Goal: Register for event/course

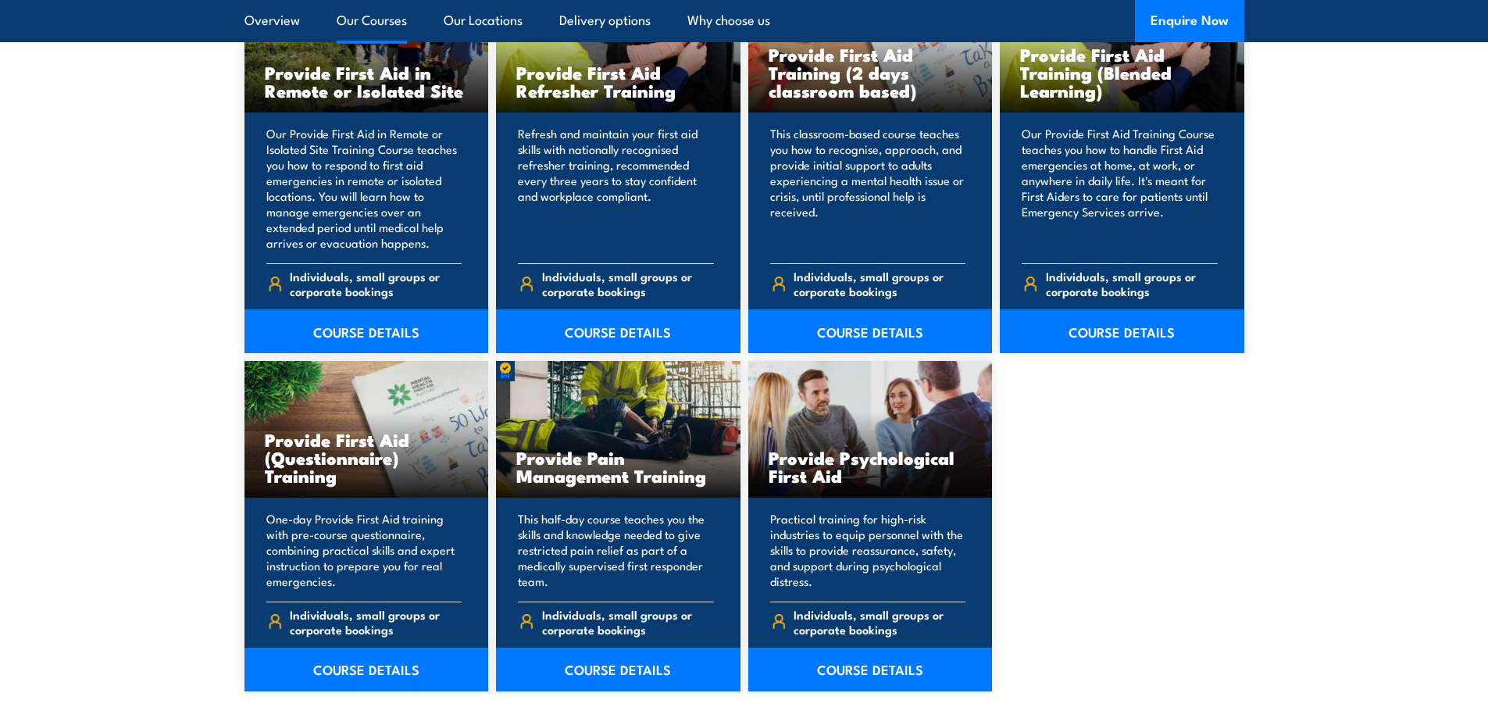
scroll to position [2344, 0]
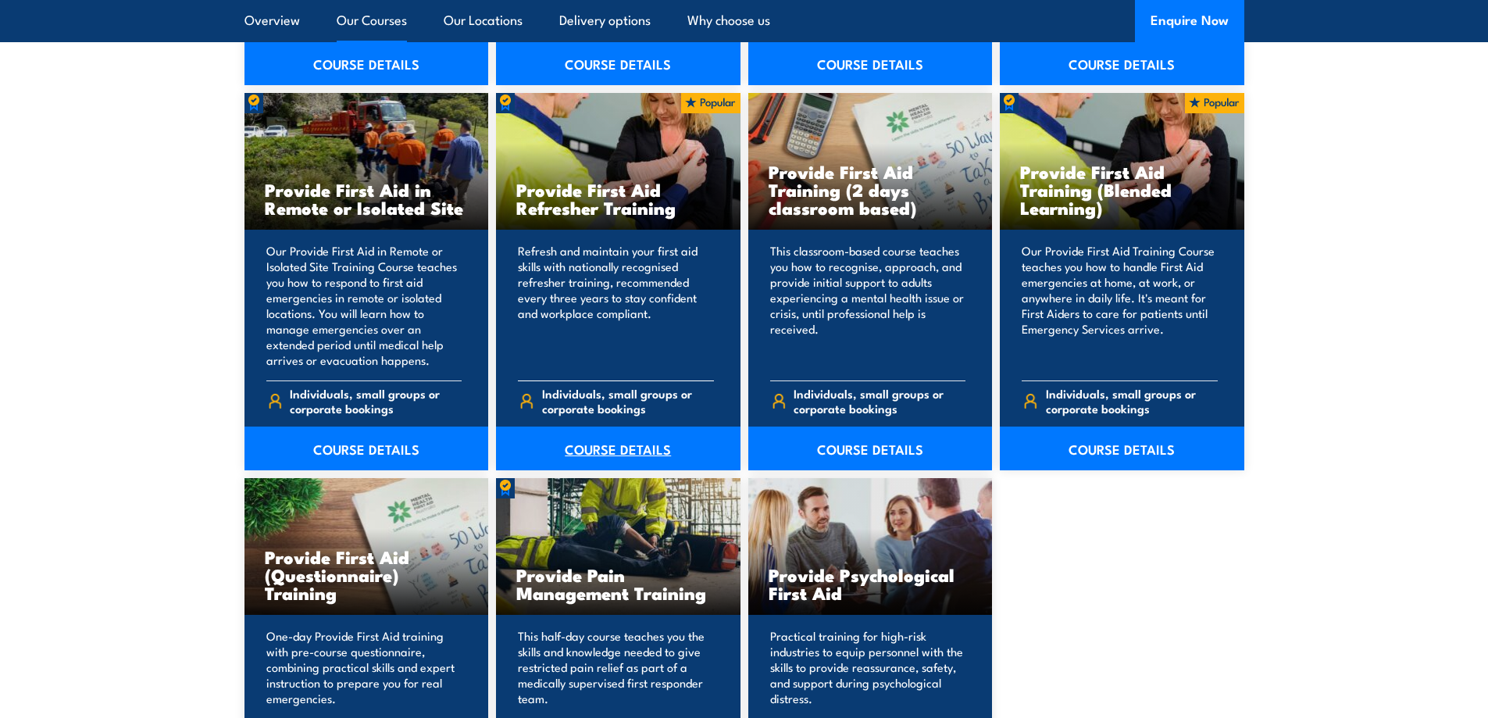
click at [604, 460] on link "COURSE DETAILS" at bounding box center [618, 449] width 245 height 44
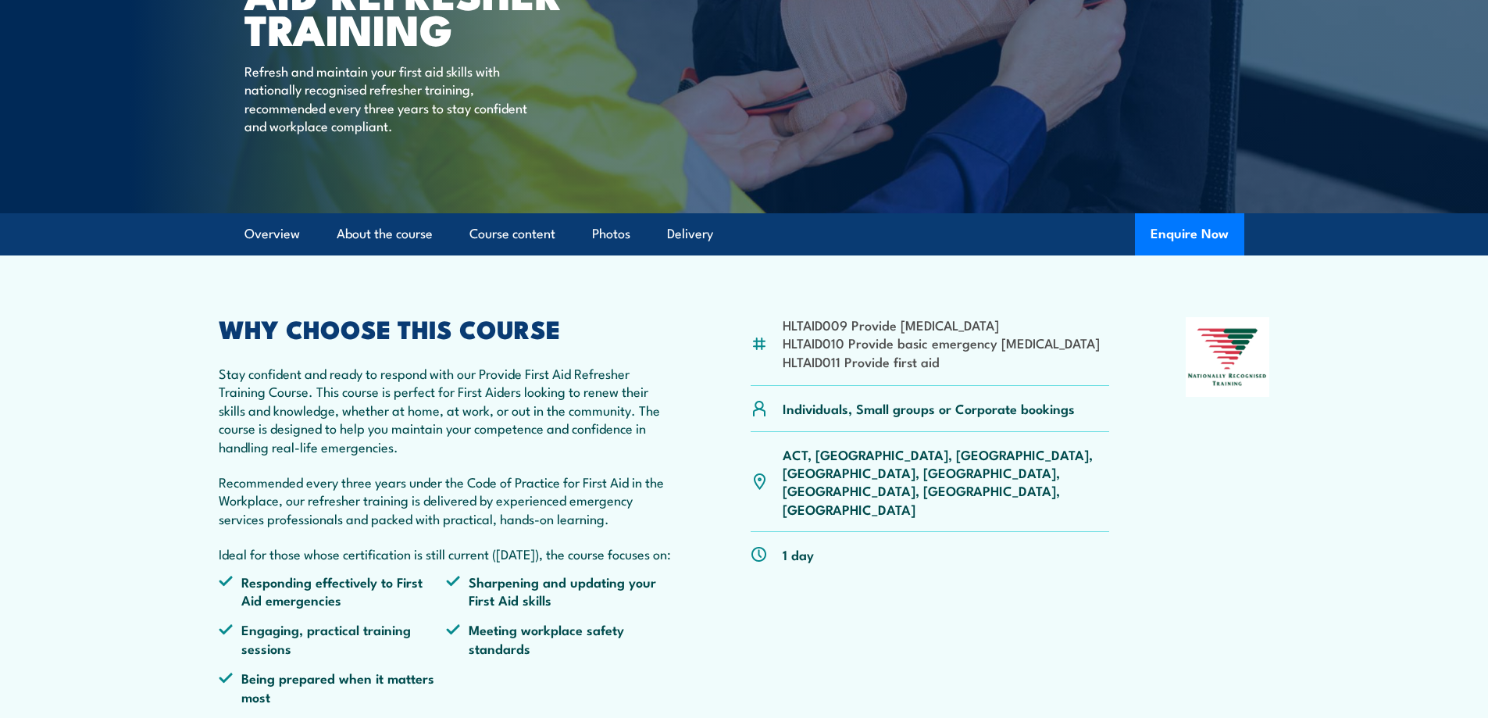
scroll to position [78, 0]
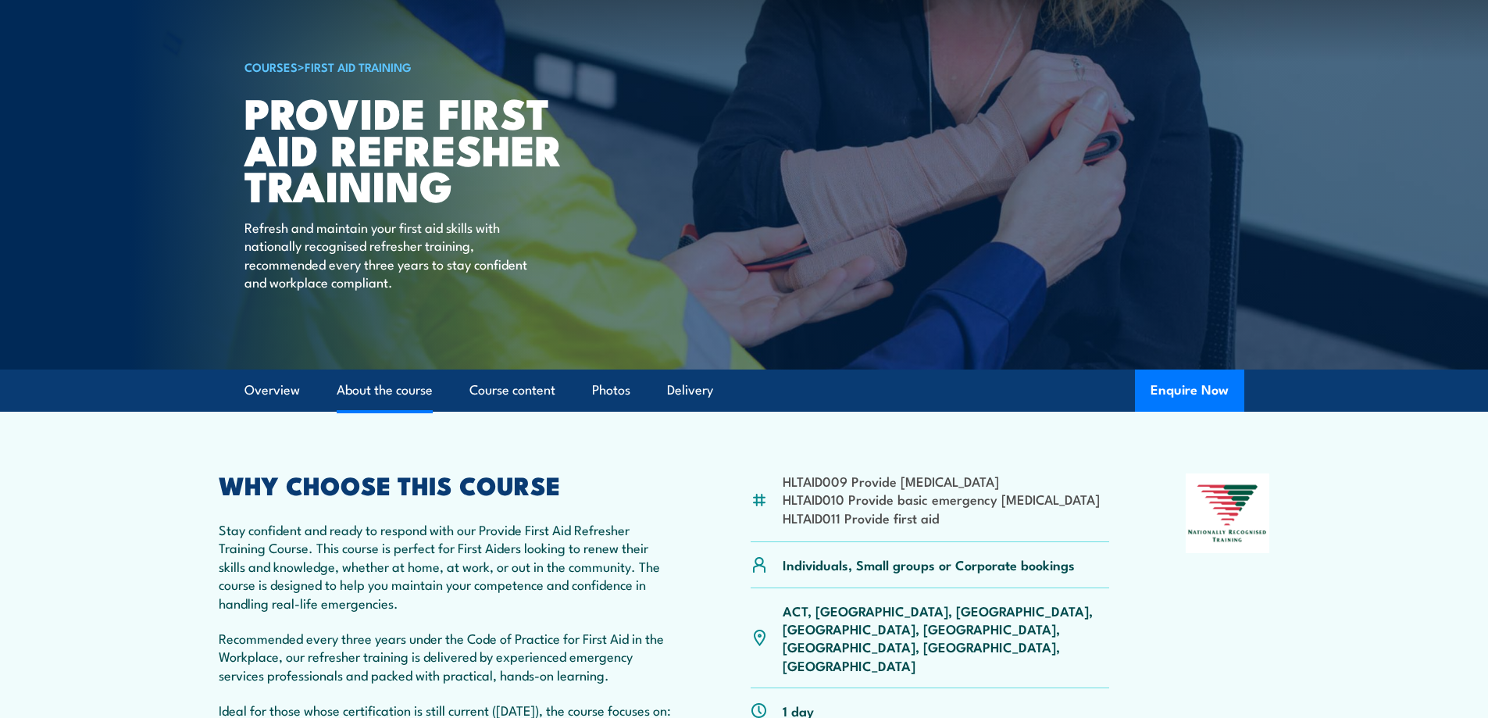
click at [408, 390] on link "About the course" at bounding box center [385, 390] width 96 height 41
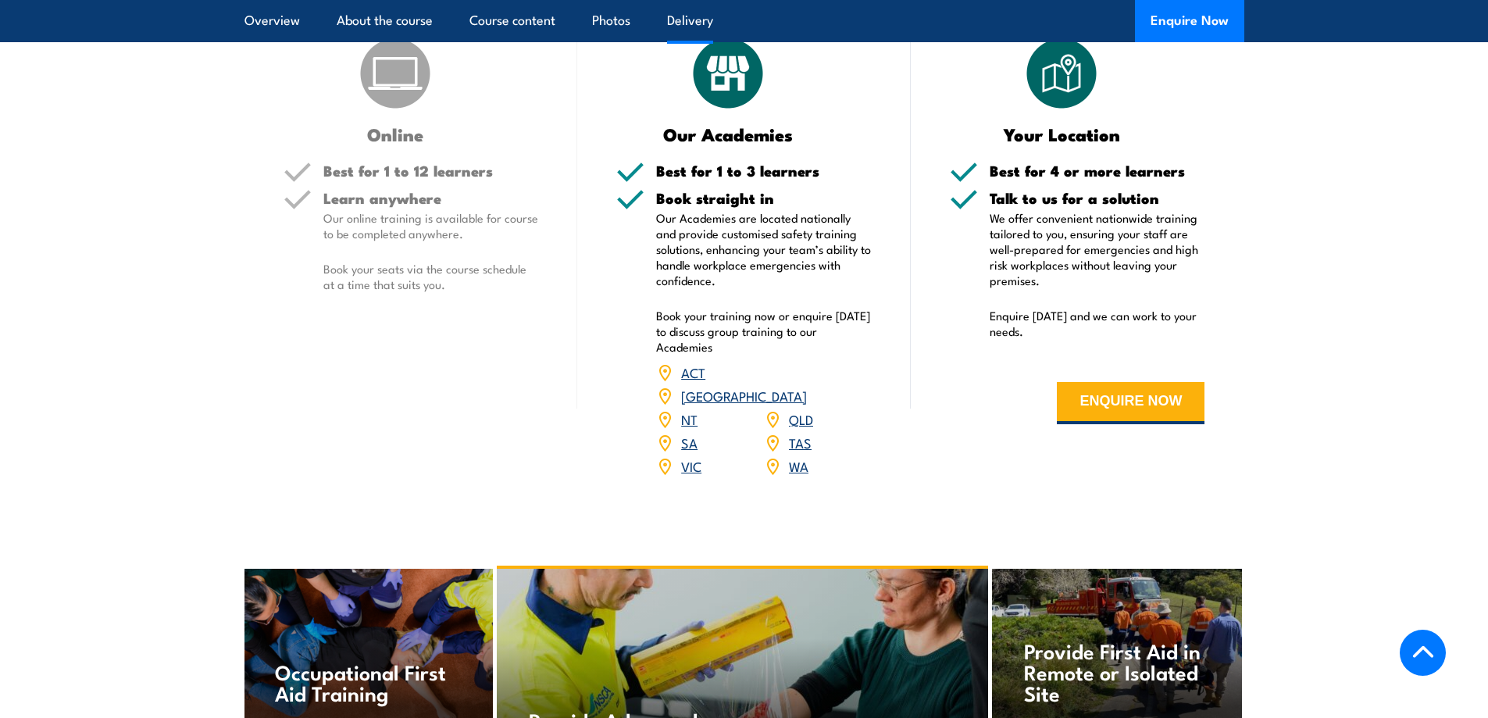
scroll to position [2757, 0]
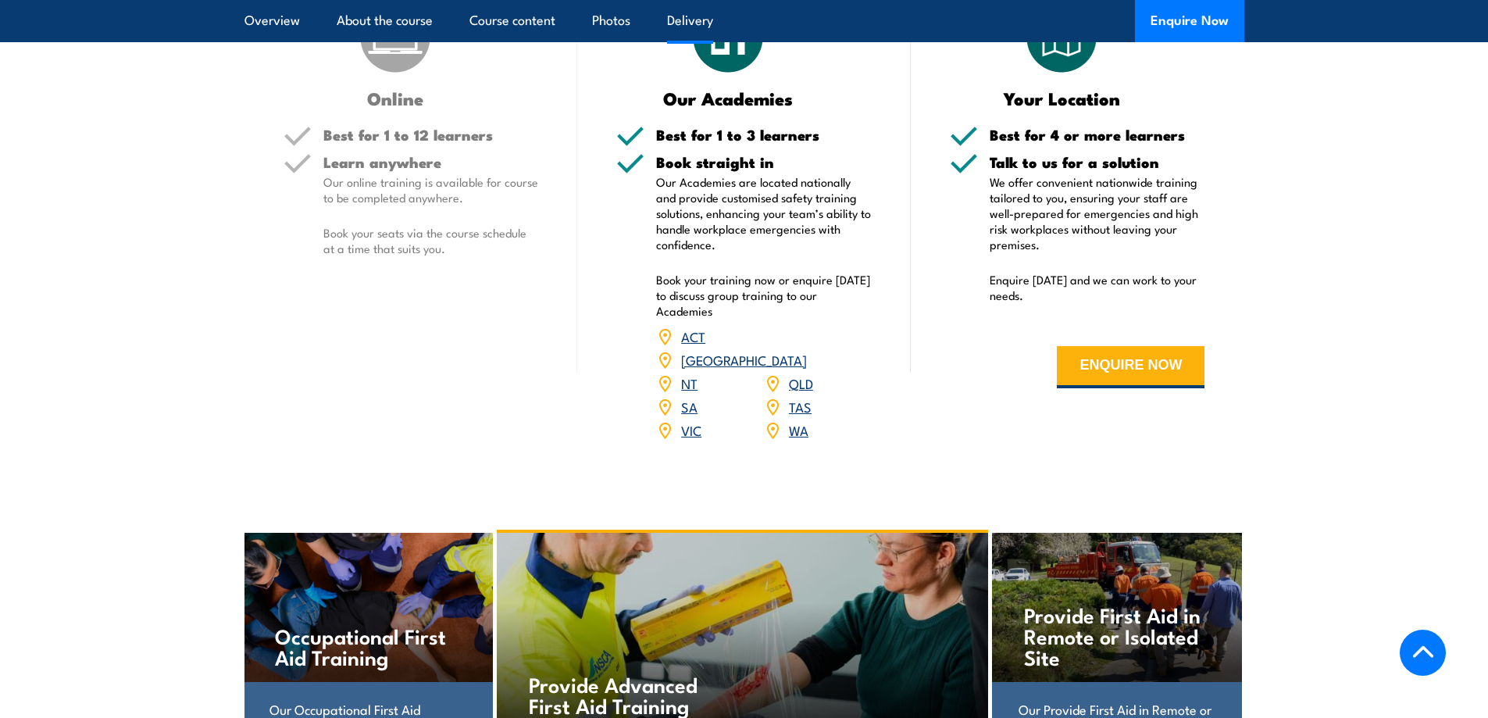
click at [799, 392] on link "QLD" at bounding box center [801, 382] width 24 height 19
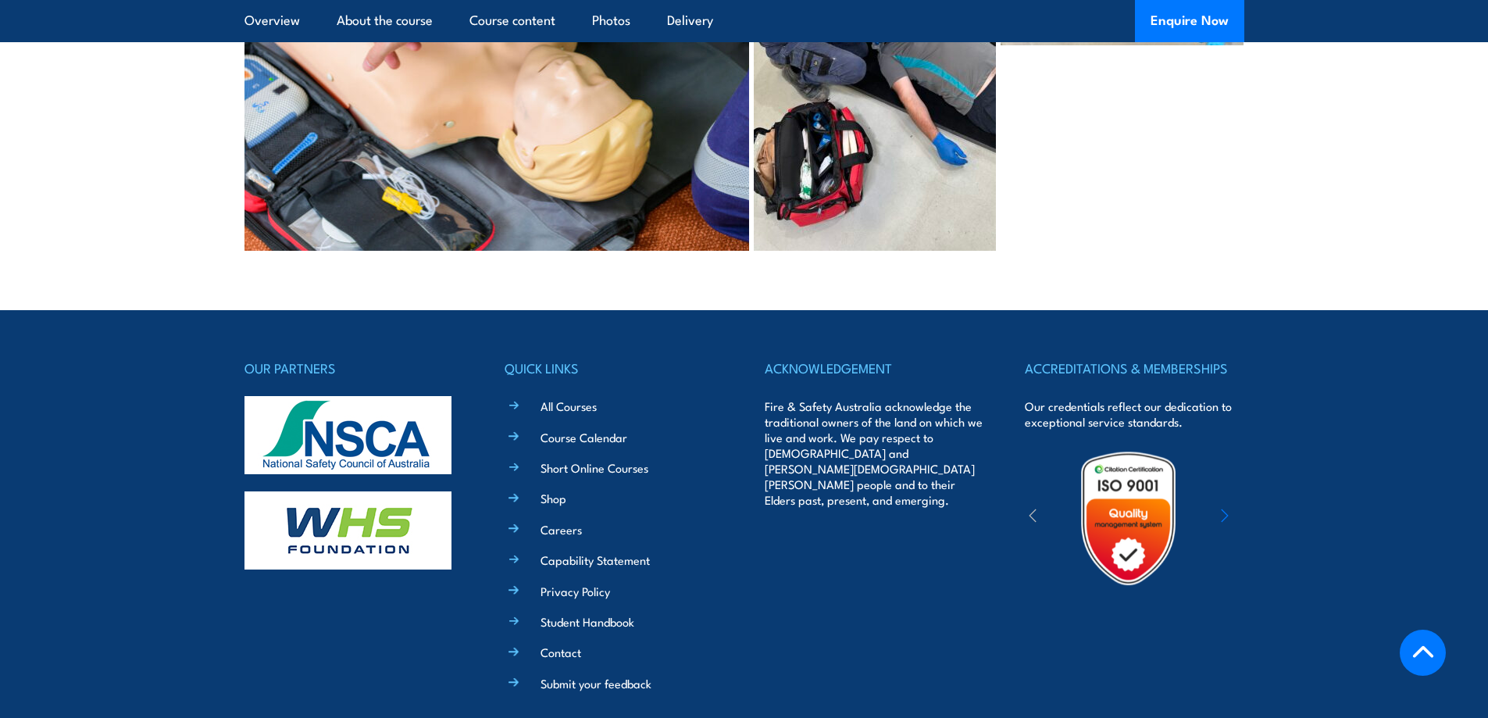
scroll to position [4202, 0]
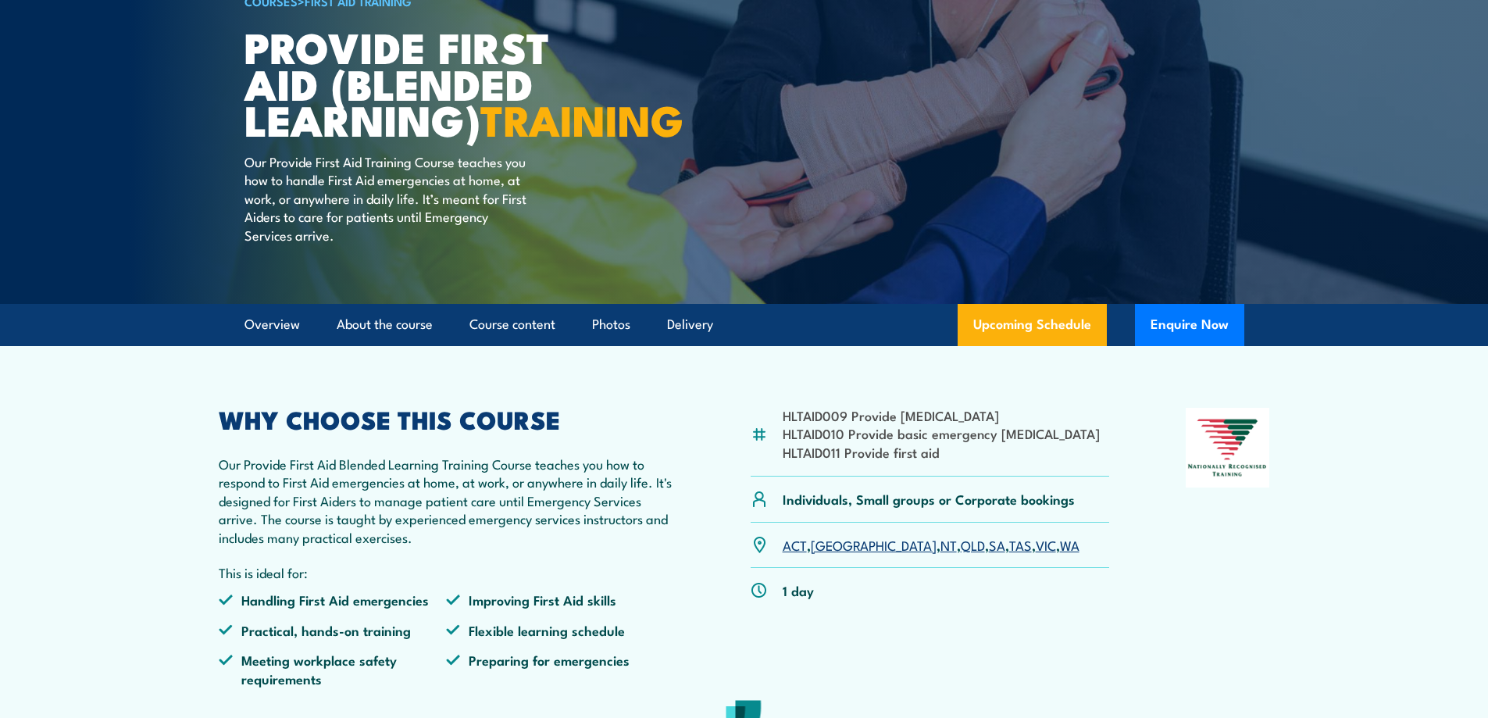
scroll to position [156, 0]
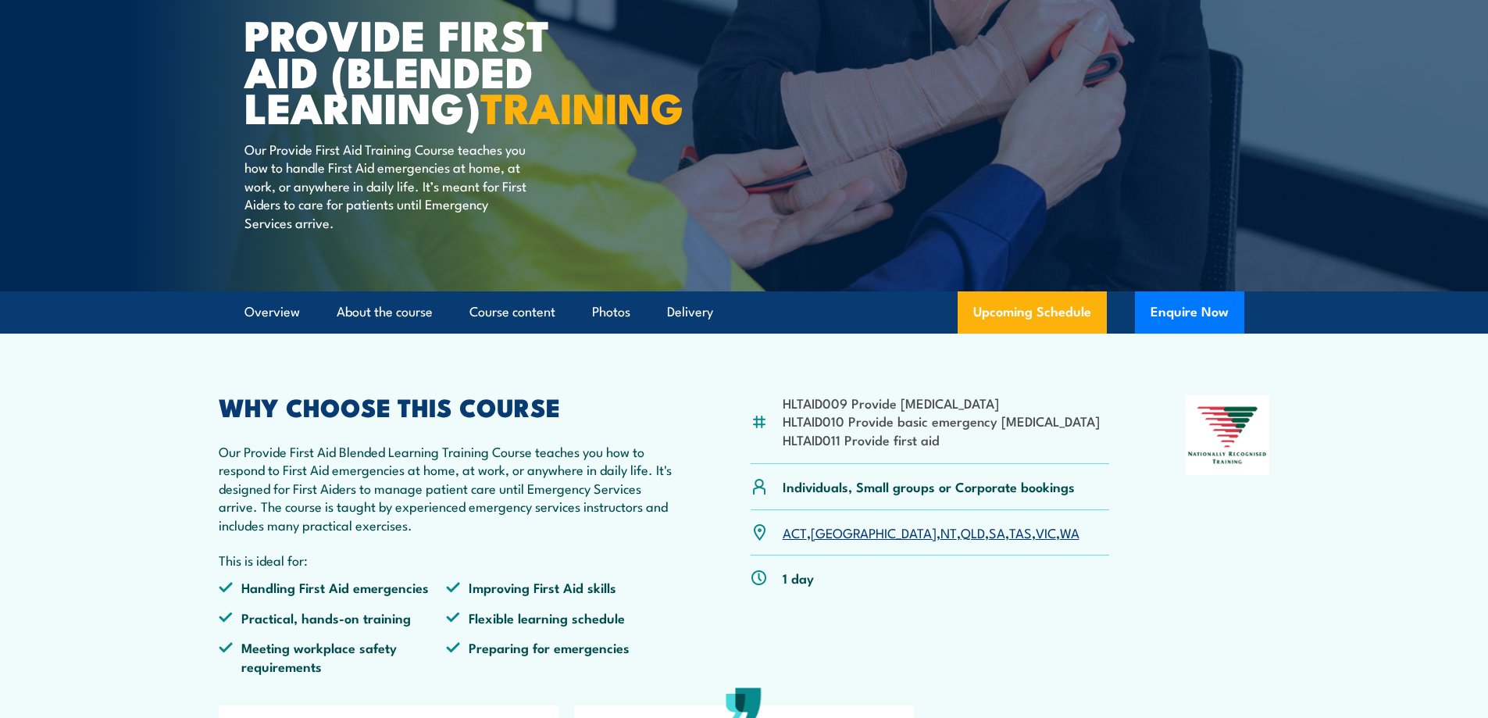
click at [961, 541] on link "QLD" at bounding box center [973, 532] width 24 height 19
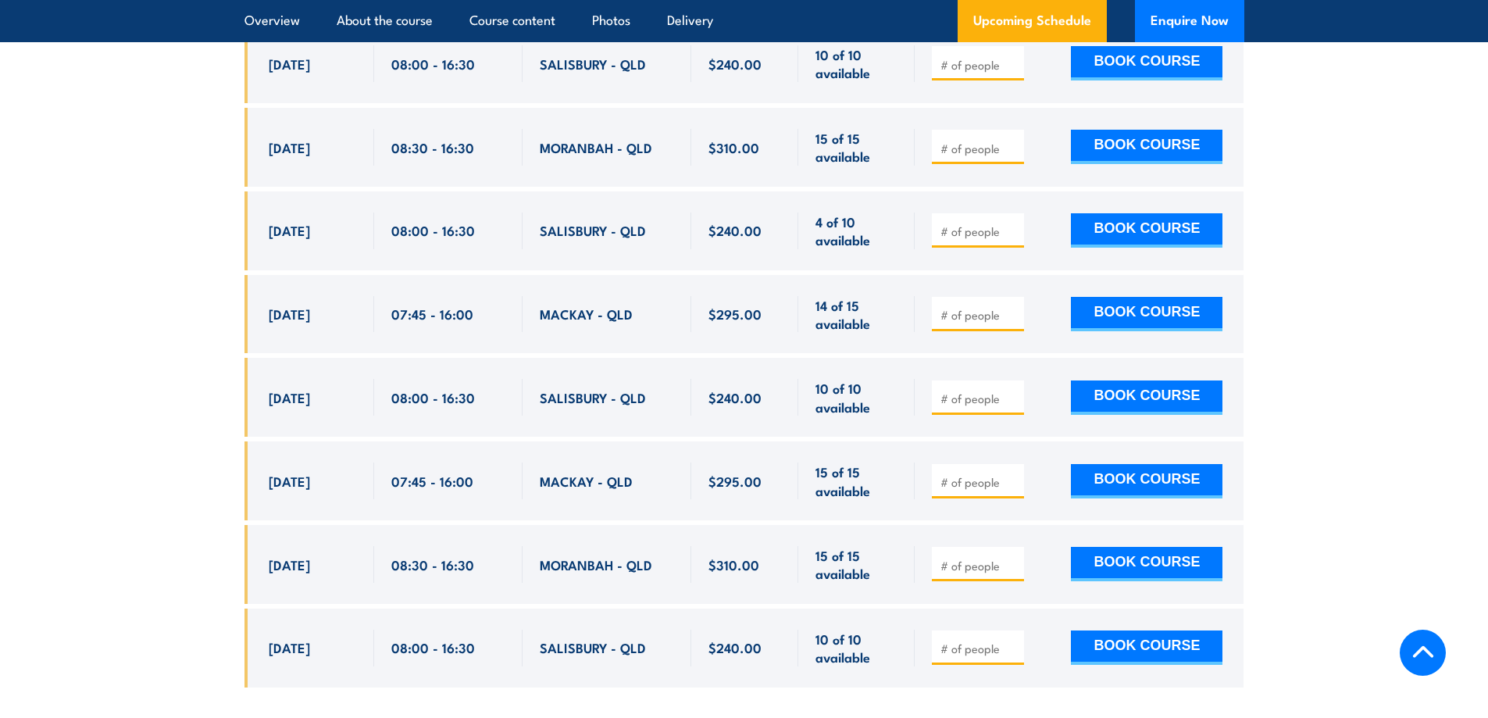
scroll to position [3487, 0]
